Goal: Transaction & Acquisition: Purchase product/service

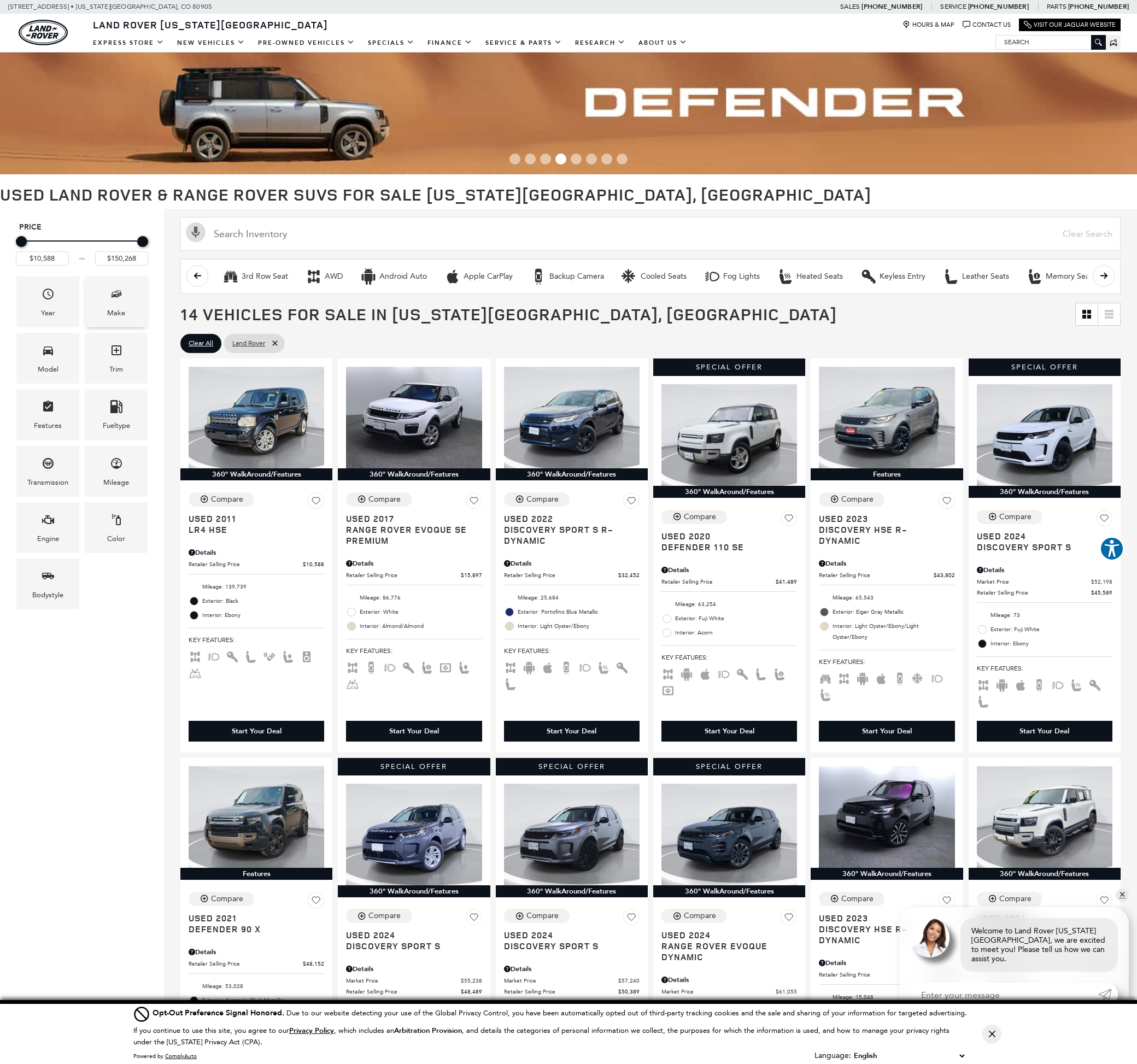
click at [114, 299] on icon "Make" at bounding box center [116, 294] width 13 height 13
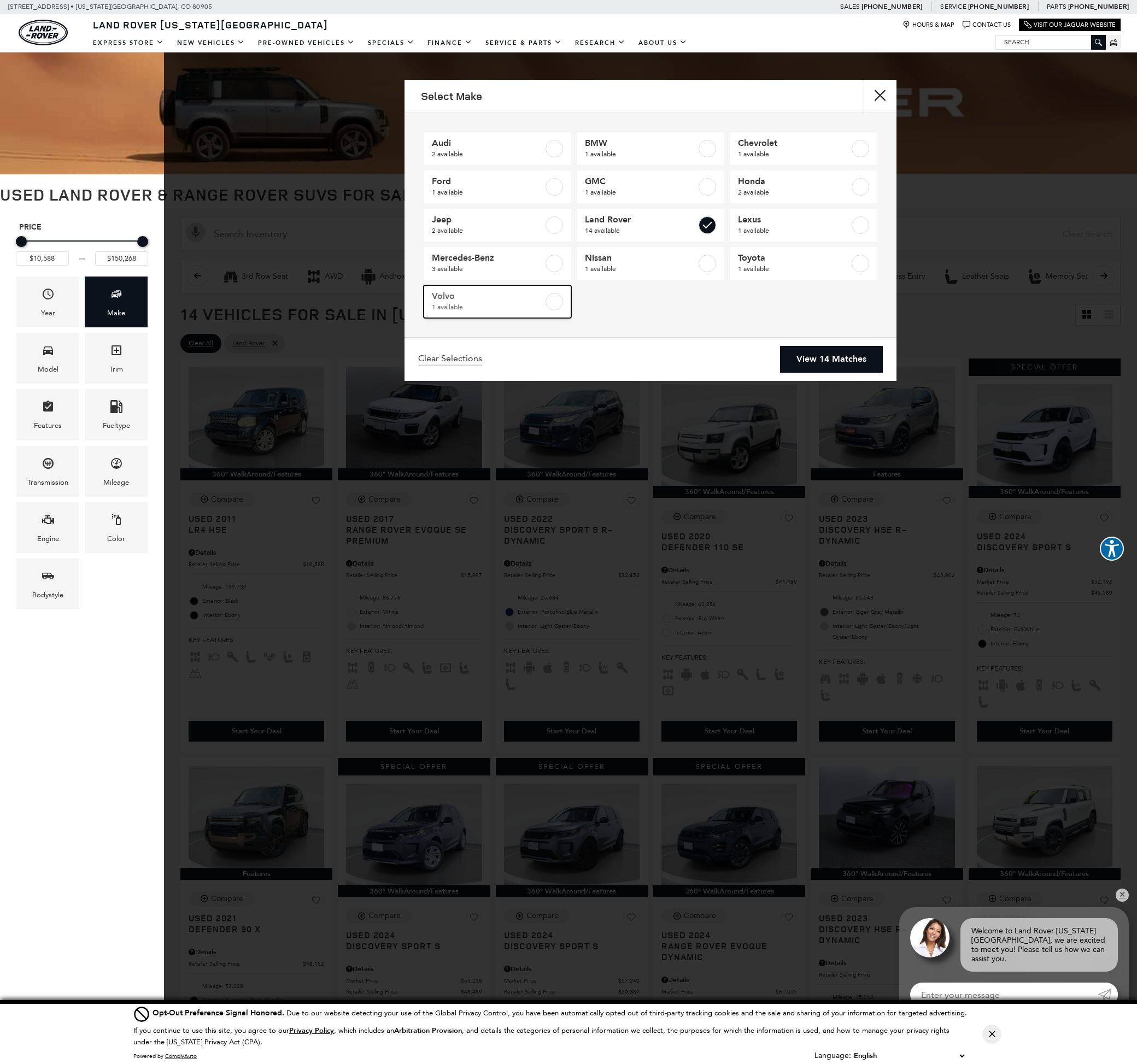
click at [449, 299] on span "Volvo" at bounding box center [488, 297] width 112 height 11
checkbox input "true"
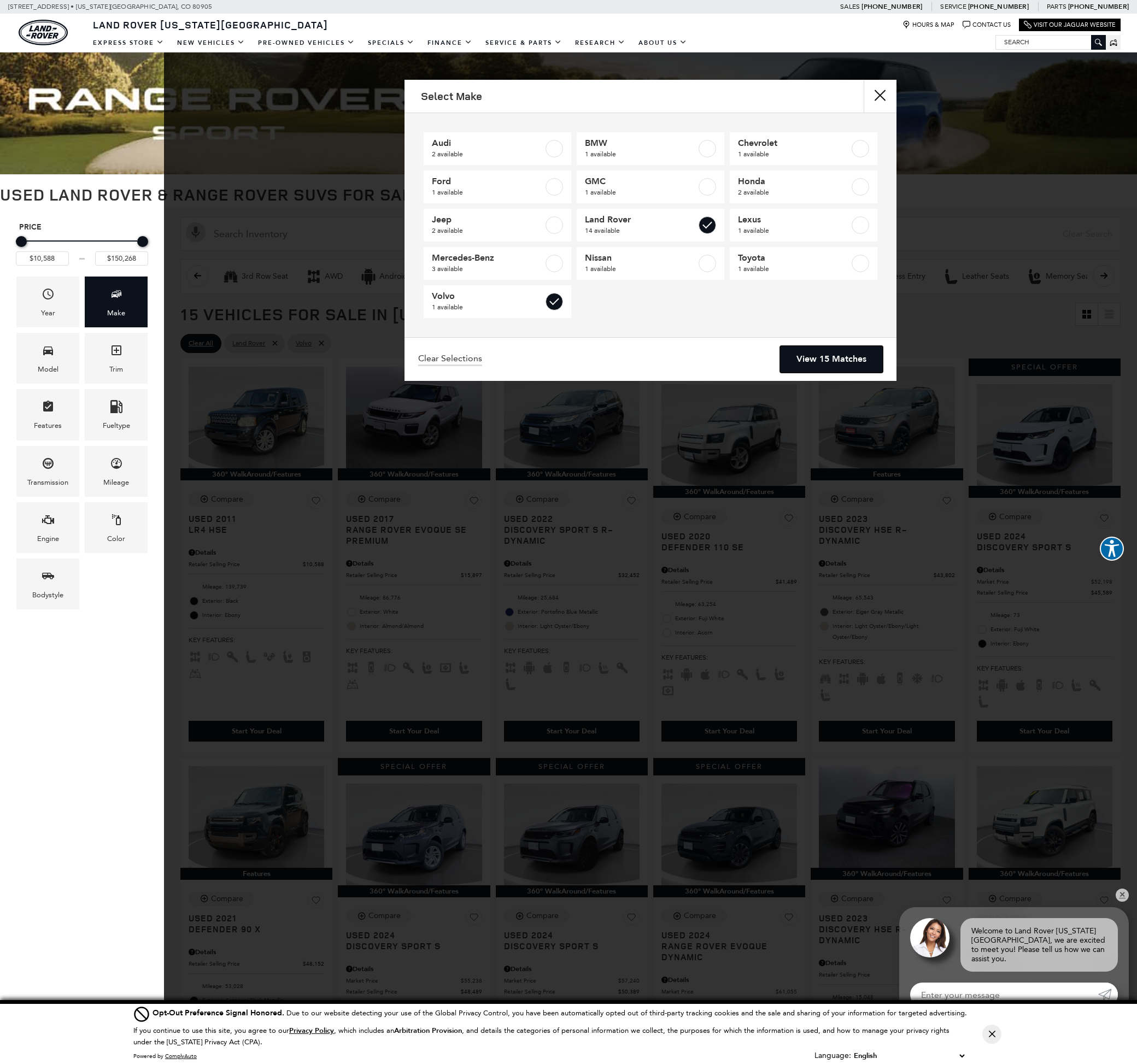
click at [844, 362] on link "View 15 Matches" at bounding box center [831, 359] width 102 height 27
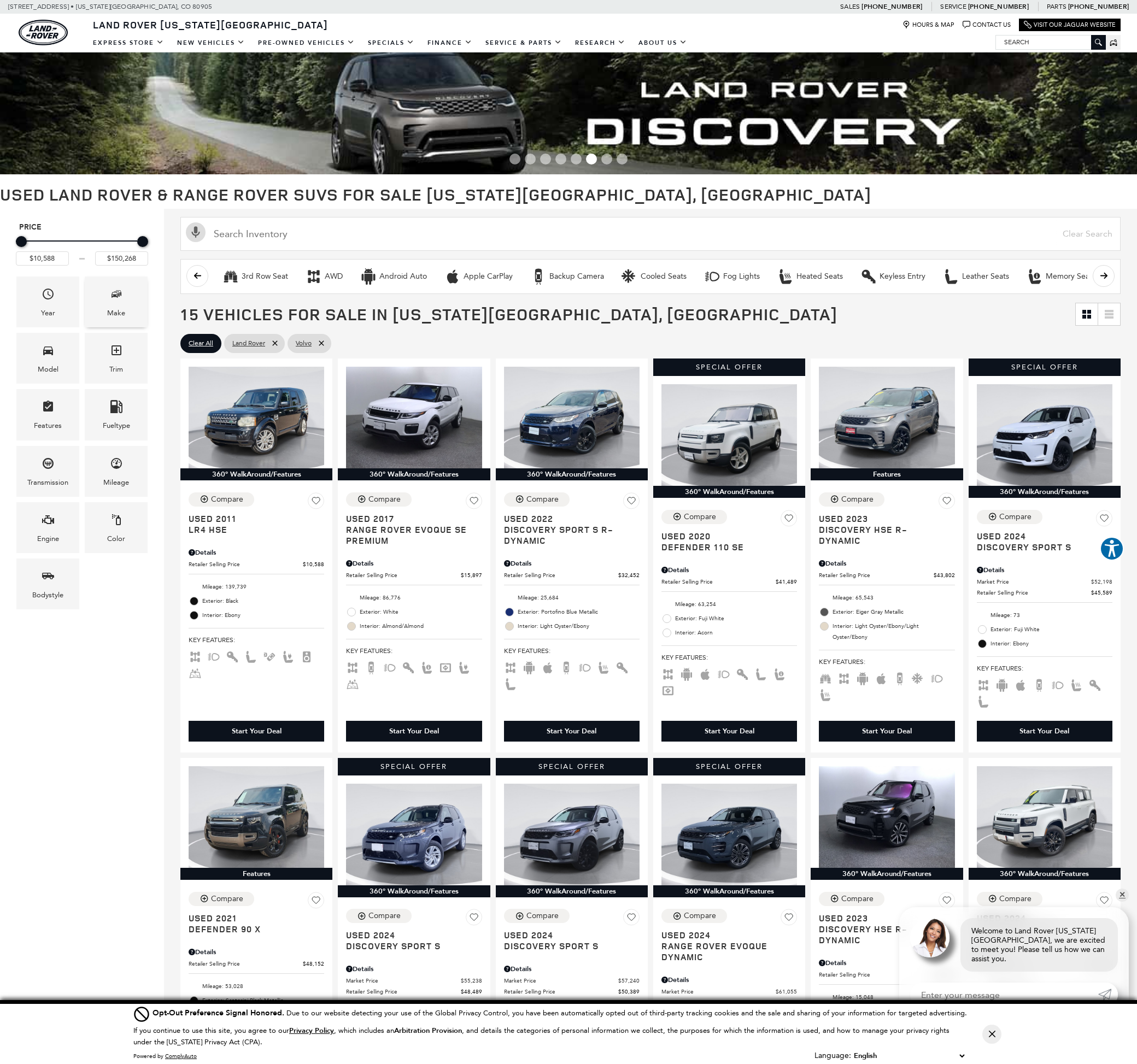
click at [116, 302] on span "Make" at bounding box center [116, 296] width 13 height 22
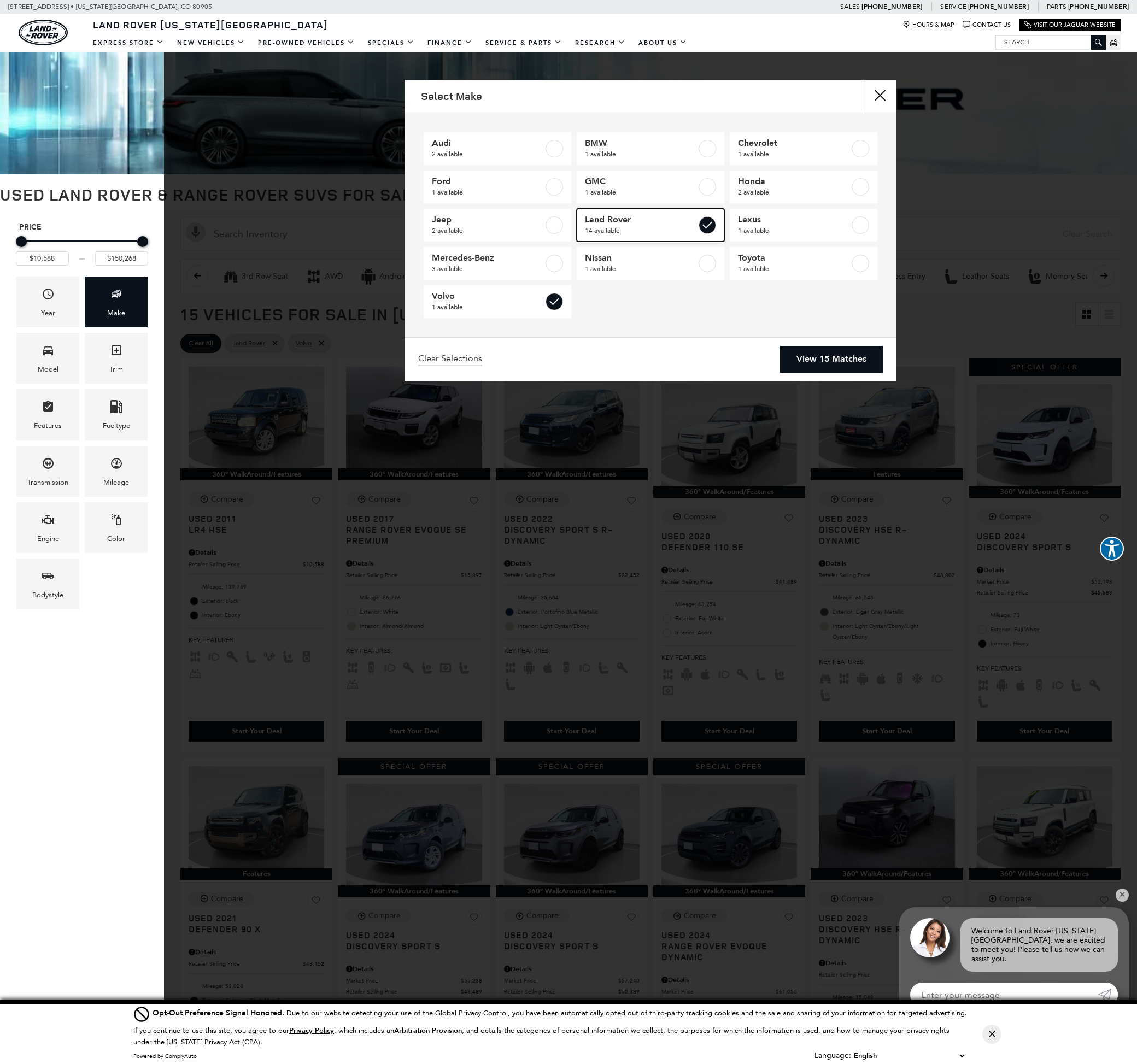
click at [716, 223] on label at bounding box center [707, 225] width 18 height 18
type input "$33,817"
checkbox input "false"
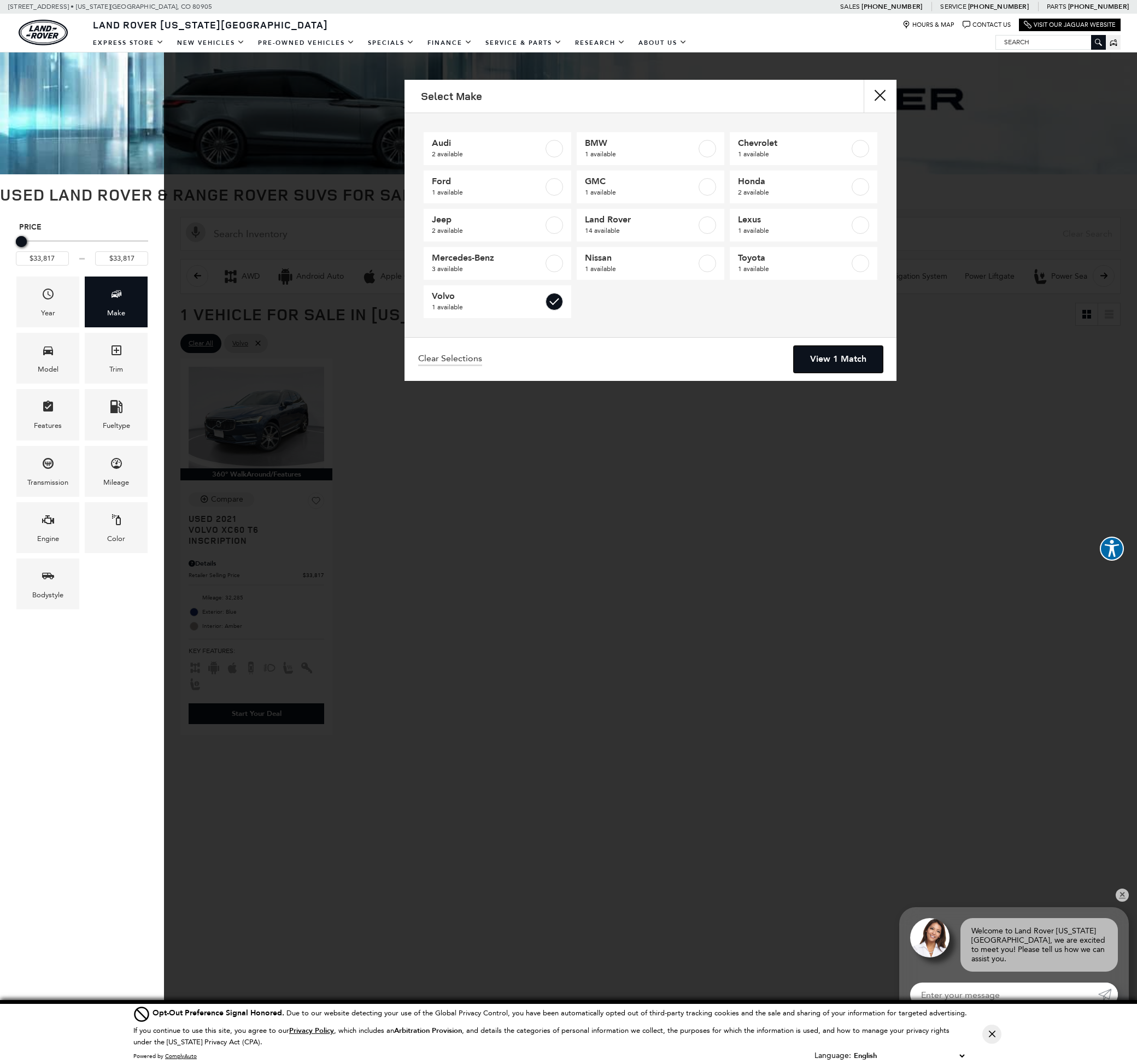
click at [824, 367] on link "View 1 Match" at bounding box center [838, 359] width 89 height 27
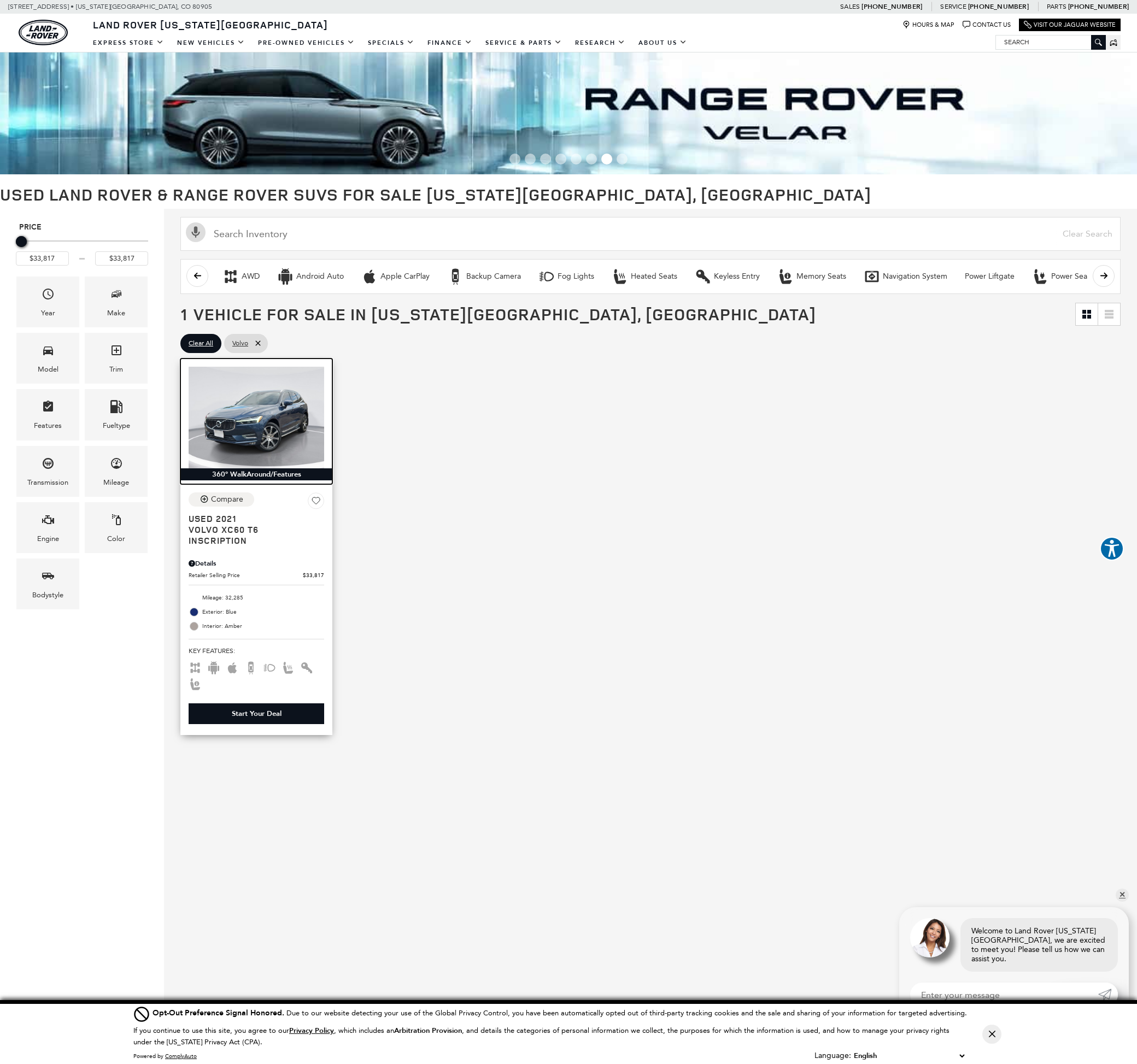
click at [257, 435] on img at bounding box center [257, 417] width 136 height 101
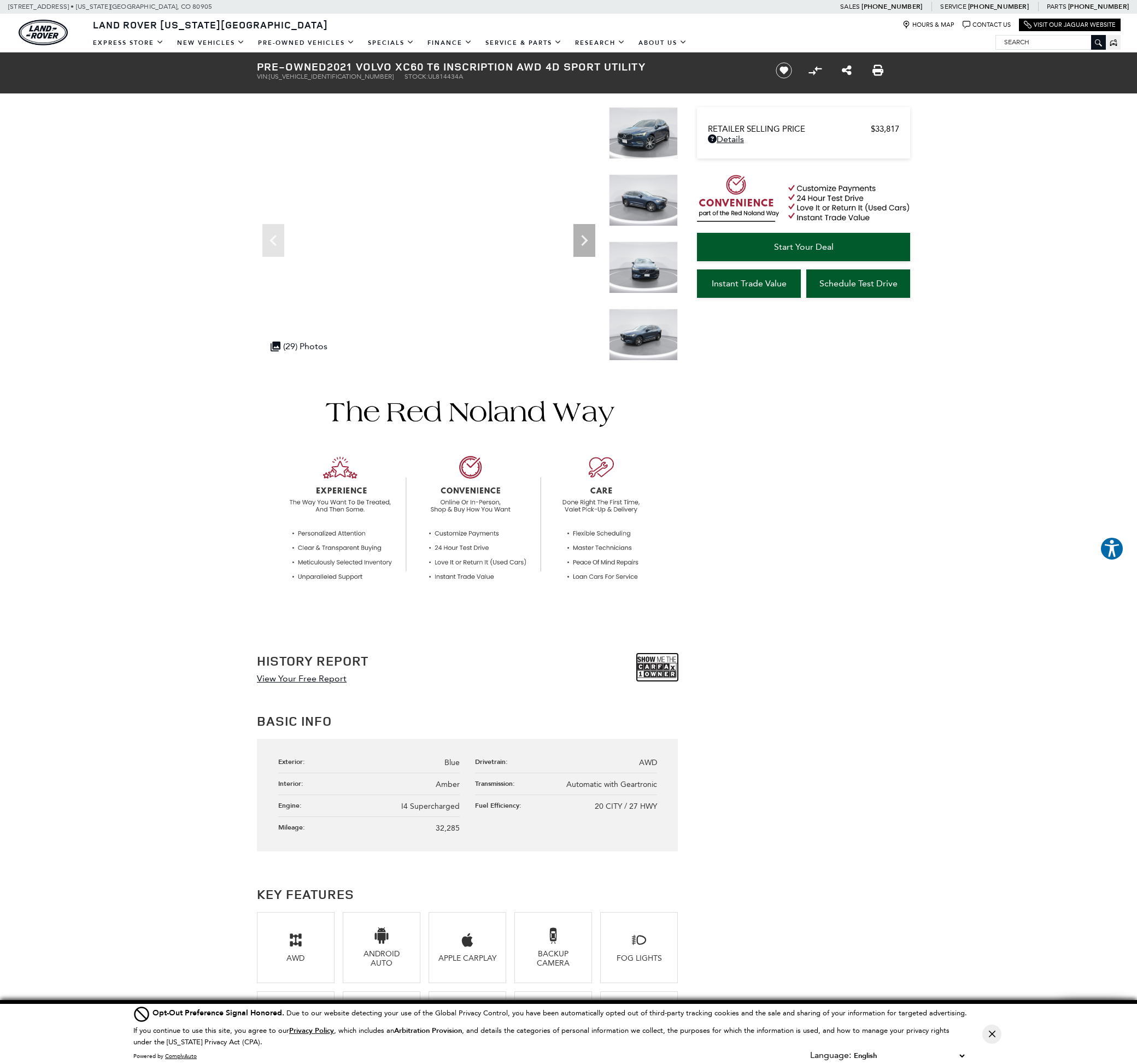
click at [662, 672] on img at bounding box center [657, 667] width 41 height 27
